Goal: Information Seeking & Learning: Learn about a topic

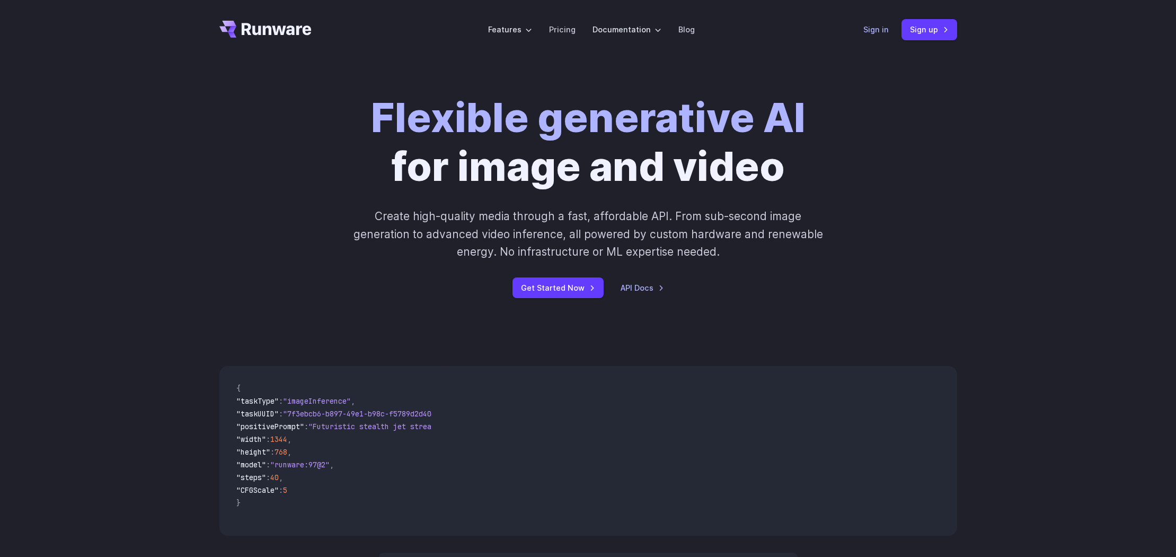
click at [871, 30] on link "Sign in" at bounding box center [876, 29] width 25 height 12
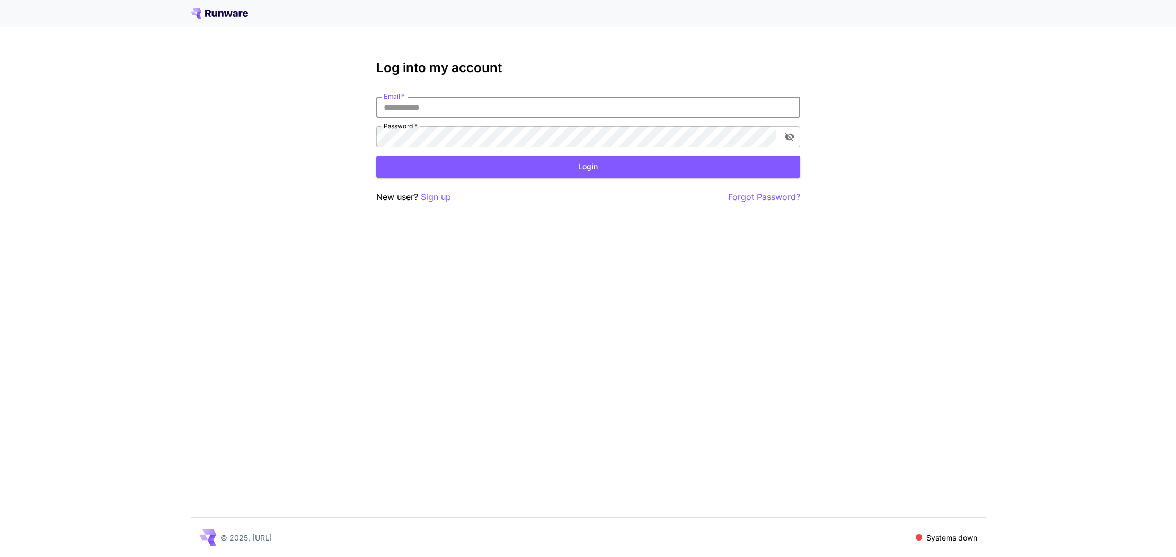
click at [409, 111] on input "Email   *" at bounding box center [588, 106] width 424 height 21
type input "**********"
click at [457, 171] on button "Login" at bounding box center [588, 167] width 424 height 22
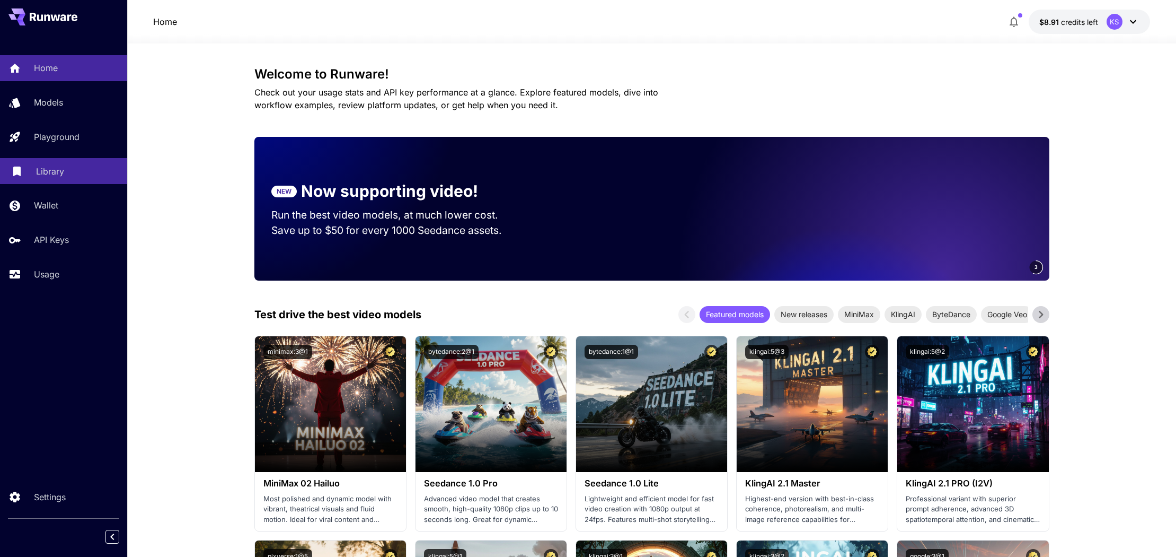
click at [77, 172] on div "Library" at bounding box center [77, 171] width 83 height 13
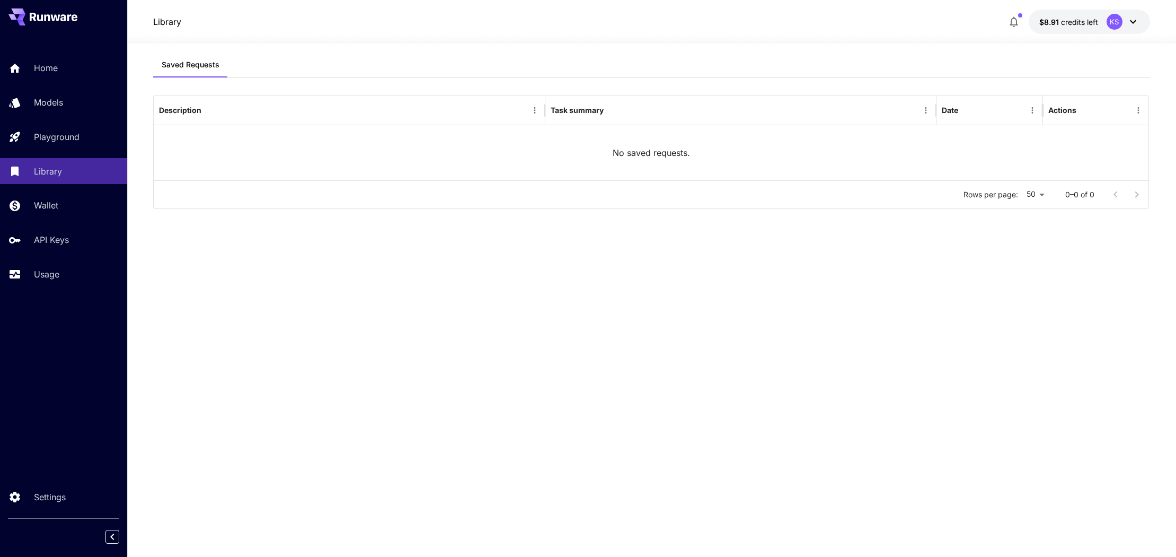
drag, startPoint x: 76, startPoint y: 278, endPoint x: 66, endPoint y: 254, distance: 25.9
click at [76, 278] on div "Usage" at bounding box center [76, 274] width 85 height 13
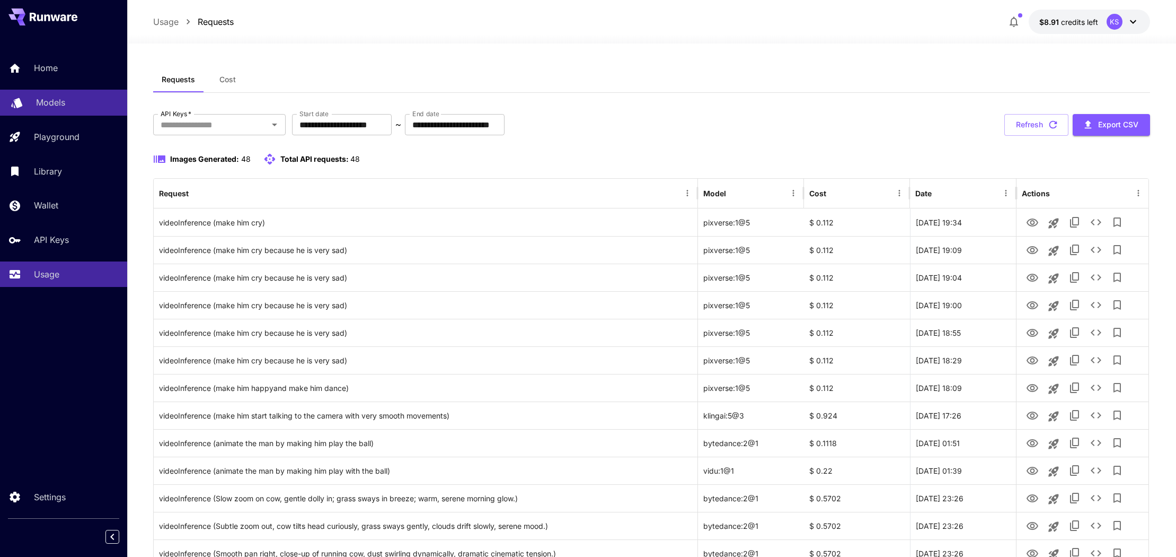
click at [65, 101] on div "Models" at bounding box center [77, 102] width 83 height 13
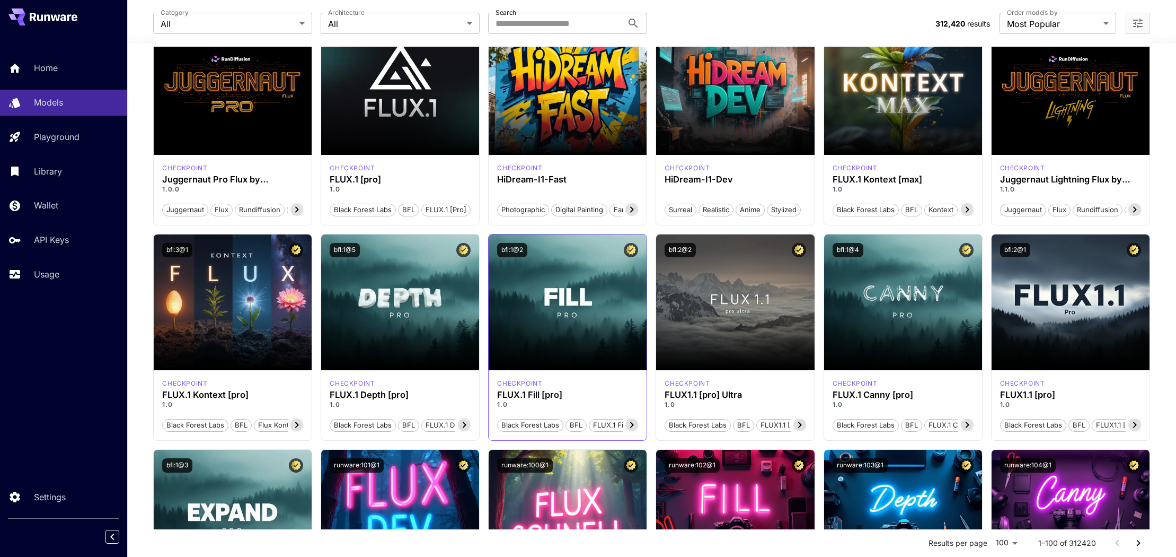
scroll to position [140, 0]
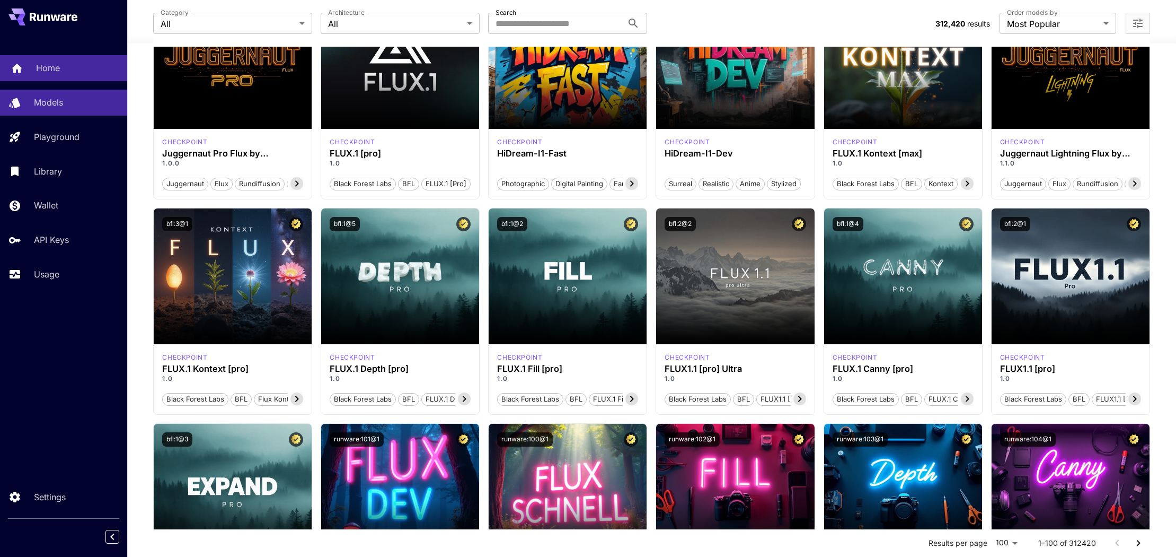
click at [55, 71] on p "Home" at bounding box center [48, 67] width 24 height 13
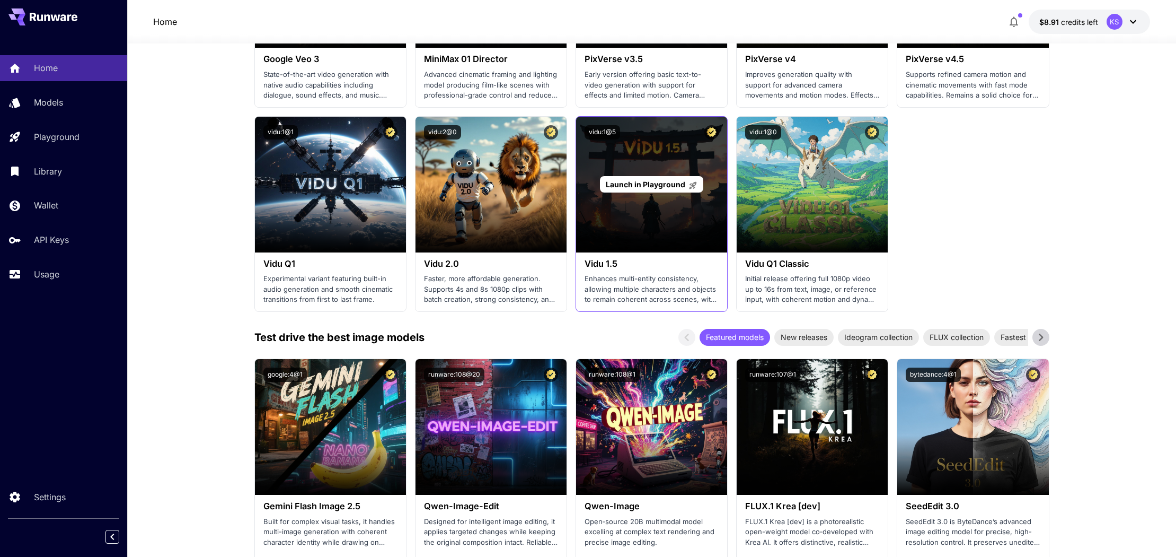
scroll to position [646, 0]
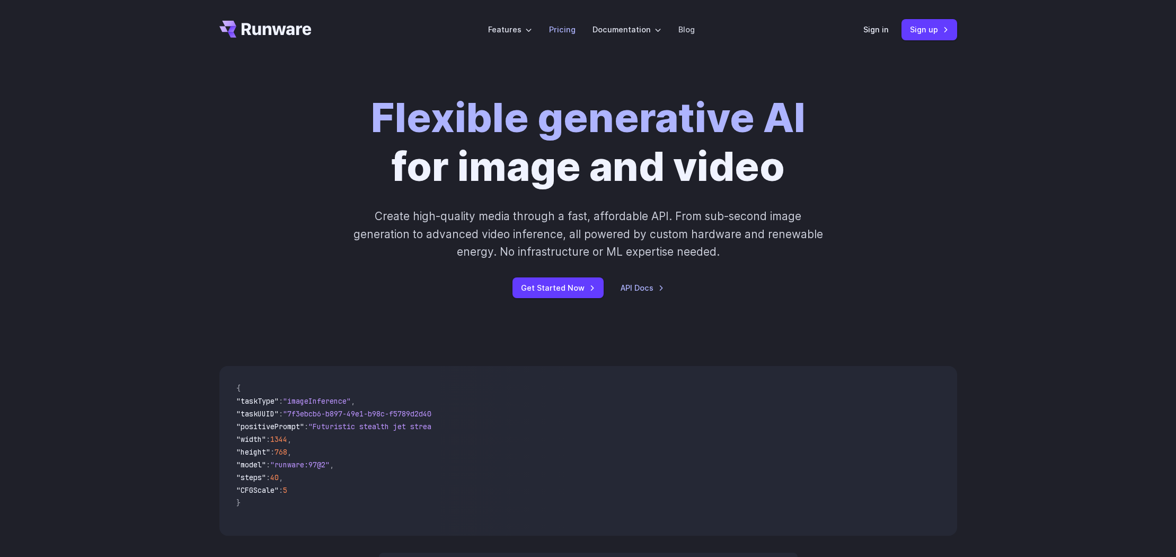
click at [573, 27] on link "Pricing" at bounding box center [562, 29] width 27 height 12
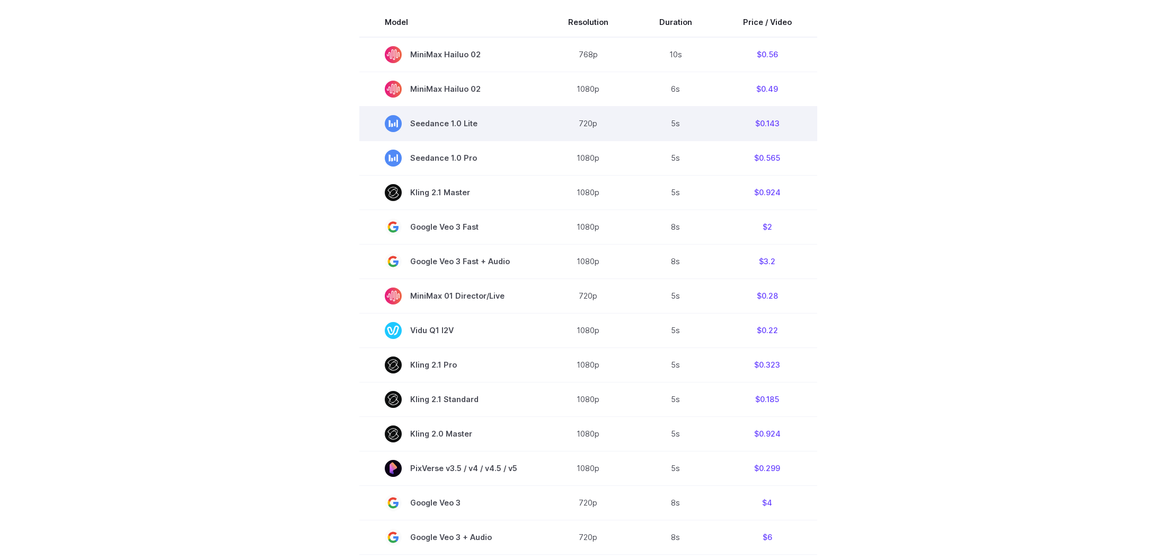
scroll to position [404, 0]
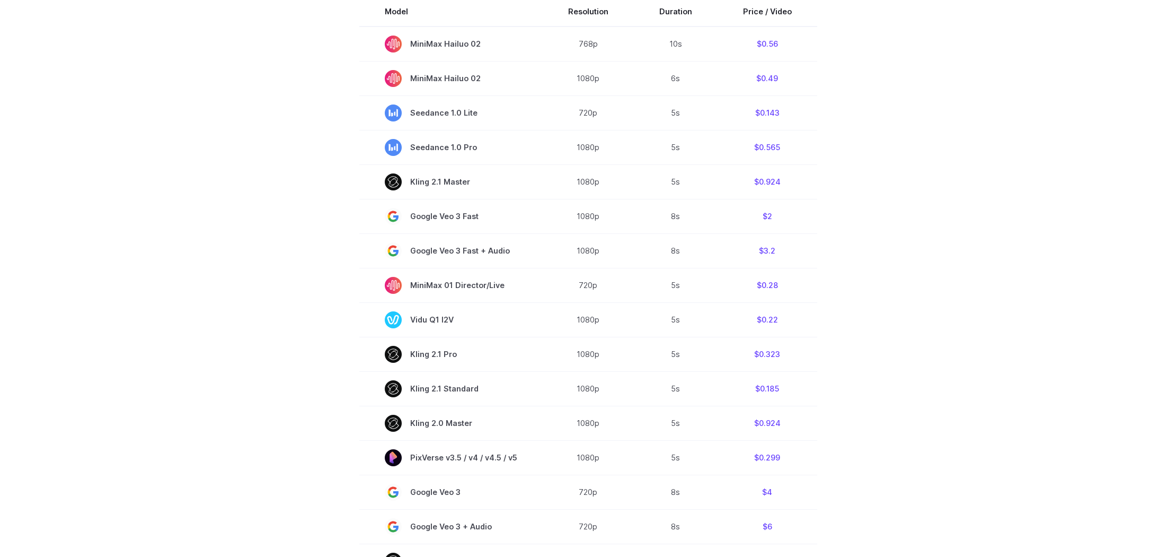
drag, startPoint x: 459, startPoint y: 73, endPoint x: 824, endPoint y: 556, distance: 605.6
click at [824, 556] on section "Model Resolution Duration Price / Video MiniMax Hailuo 02 768p 10s $0.56 MiniMa…" at bounding box center [588, 356] width 738 height 719
click at [894, 422] on section "Model Resolution Duration Price / Video MiniMax Hailuo 02 768p 10s $0.56 MiniMa…" at bounding box center [588, 355] width 738 height 719
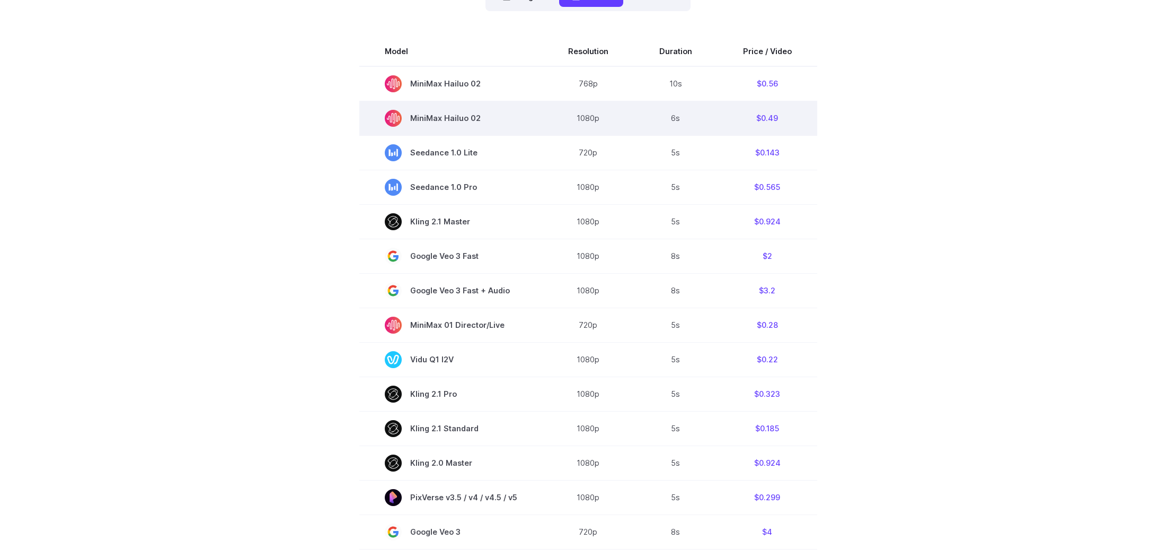
scroll to position [345, 0]
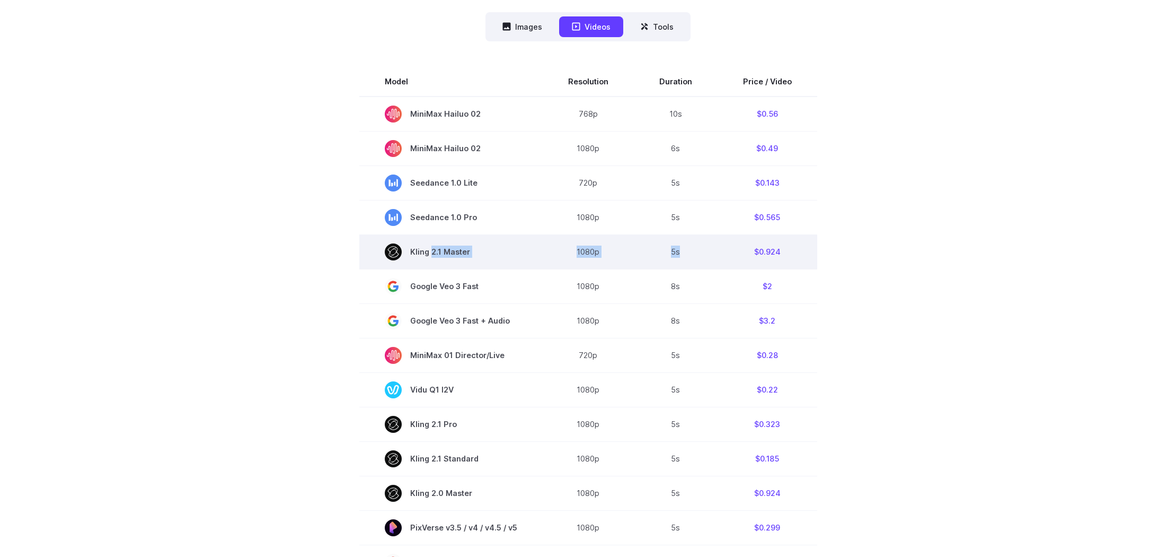
drag, startPoint x: 702, startPoint y: 255, endPoint x: 561, endPoint y: 258, distance: 141.6
click at [431, 252] on tr "Kling 2.1 Master 1080p 5s $0.924" at bounding box center [588, 251] width 458 height 34
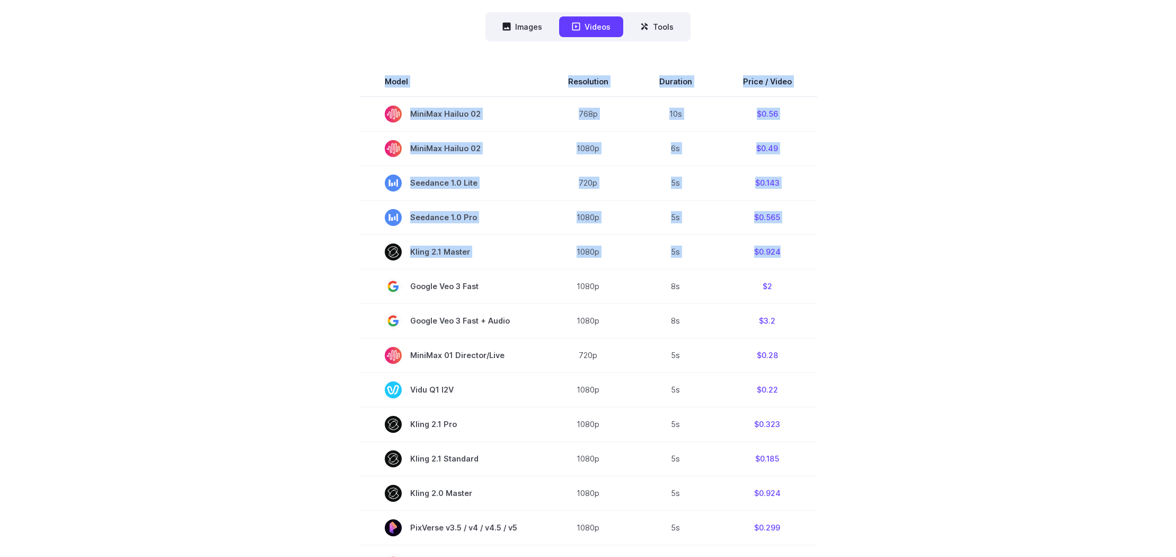
drag, startPoint x: 790, startPoint y: 249, endPoint x: 290, endPoint y: 212, distance: 501.2
click at [301, 242] on section "Model Resolution Duration Price / Video MiniMax Hailuo 02 768p 10s $0.56 MiniMa…" at bounding box center [588, 426] width 738 height 719
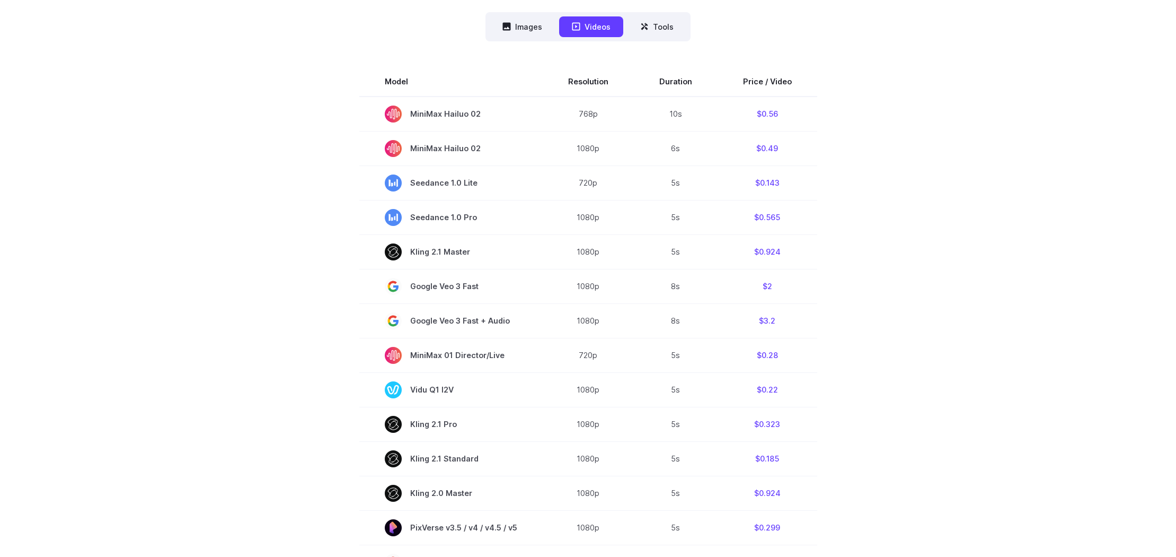
click at [188, 167] on div "Pricing based on what you use Exact pricing depends on your setup. Use the Play…" at bounding box center [588, 299] width 1176 height 1169
